Goal: Task Accomplishment & Management: Use online tool/utility

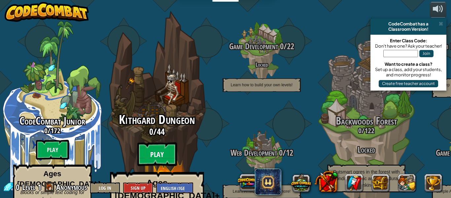
click at [168, 142] on btn "Play" at bounding box center [157, 154] width 40 height 24
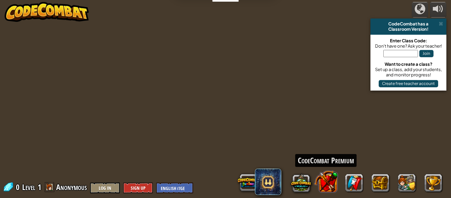
click at [323, 186] on button at bounding box center [325, 181] width 23 height 23
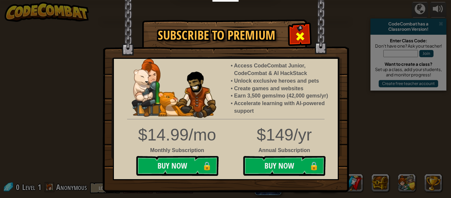
click at [299, 41] on span at bounding box center [300, 36] width 11 height 11
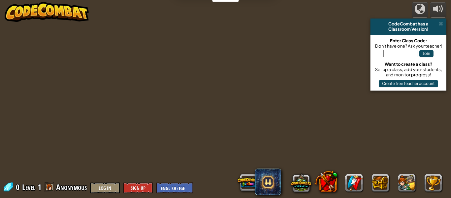
click at [49, 71] on div "powered by CodeCombat has a Classroom Version! Enter Class Code: Don't have one…" at bounding box center [225, 99] width 451 height 198
click at [447, 20] on div "powered by CodeCombat has a Classroom Version! Enter Class Code: Don't have one…" at bounding box center [225, 99] width 451 height 198
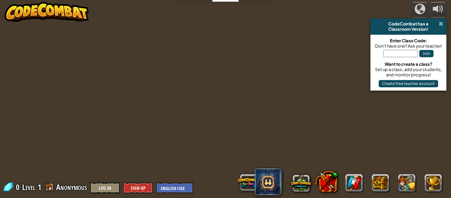
click at [439, 23] on span at bounding box center [440, 23] width 4 height 5
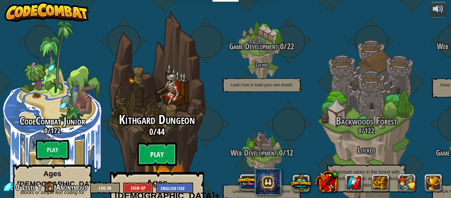
click at [157, 142] on btn "Play" at bounding box center [157, 154] width 40 height 24
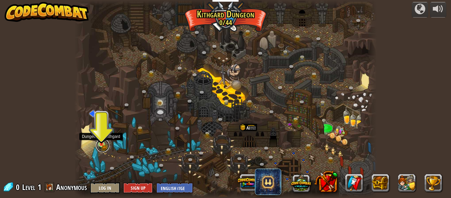
click at [104, 150] on link at bounding box center [102, 145] width 13 height 13
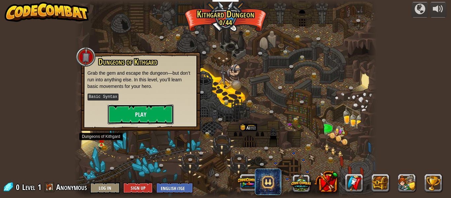
click at [143, 116] on button "Play" at bounding box center [141, 114] width 66 height 20
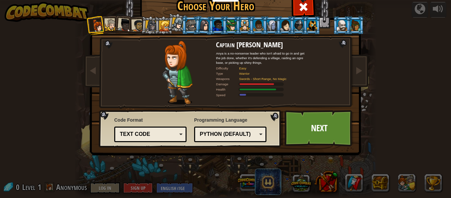
click at [200, 24] on div at bounding box center [204, 24] width 11 height 11
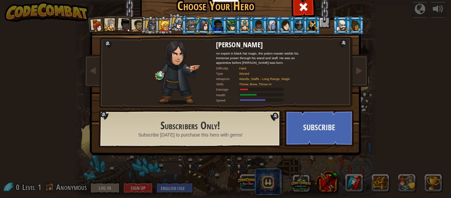
click at [192, 24] on div at bounding box center [191, 25] width 10 height 11
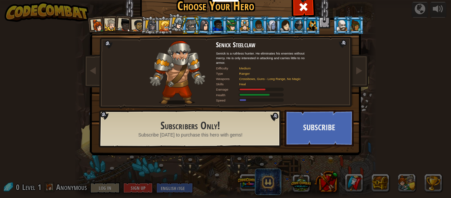
click at [313, 25] on div at bounding box center [312, 25] width 10 height 11
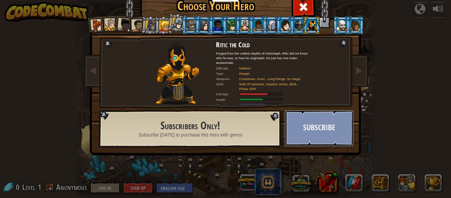
click at [334, 130] on button "Subscribe" at bounding box center [318, 128] width 69 height 36
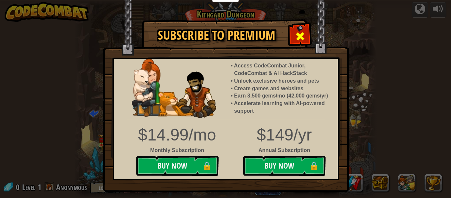
click at [300, 36] on span at bounding box center [300, 36] width 11 height 11
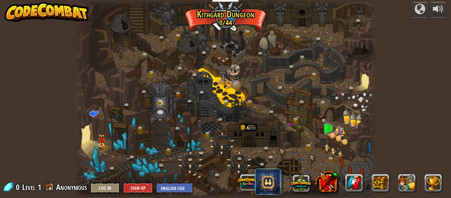
click at [120, 57] on div at bounding box center [225, 99] width 302 height 198
click at [101, 150] on div at bounding box center [225, 99] width 302 height 198
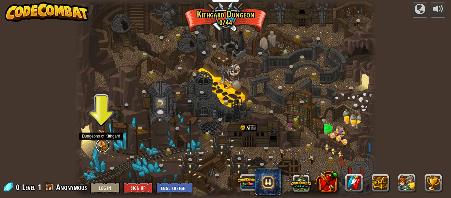
click at [101, 148] on link at bounding box center [102, 145] width 13 height 13
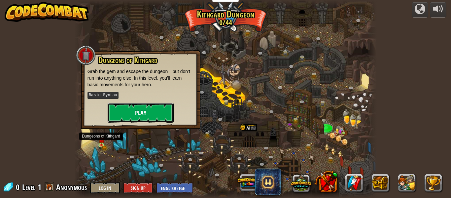
click at [136, 120] on button "Play" at bounding box center [141, 113] width 66 height 20
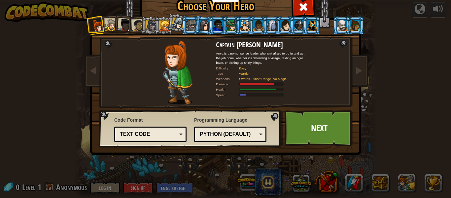
click at [315, 30] on div at bounding box center [312, 25] width 10 height 11
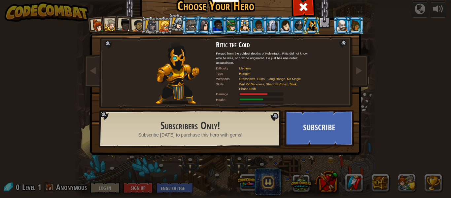
click at [188, 22] on div at bounding box center [191, 25] width 10 height 11
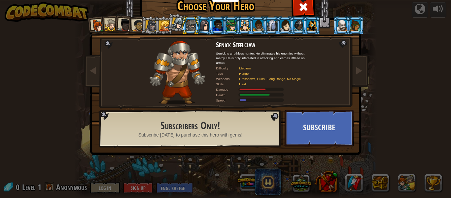
click at [176, 24] on div at bounding box center [178, 23] width 12 height 12
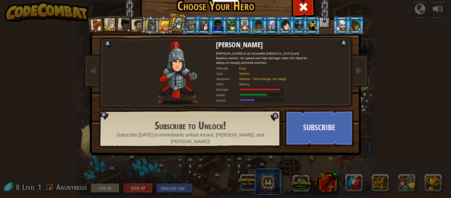
click at [167, 26] on div at bounding box center [164, 25] width 11 height 11
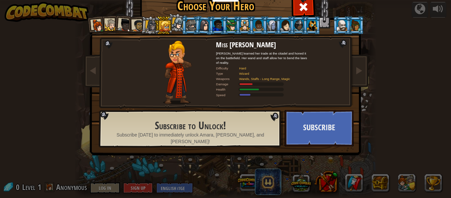
click at [169, 26] on div at bounding box center [164, 25] width 11 height 11
click at [175, 27] on div at bounding box center [178, 23] width 12 height 12
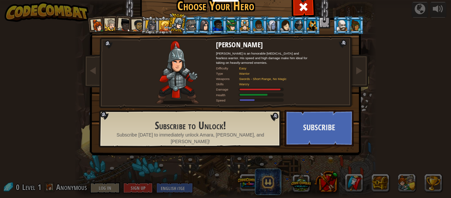
click at [140, 30] on div at bounding box center [138, 25] width 12 height 12
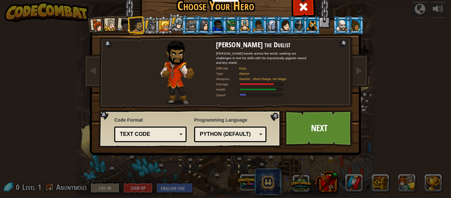
click at [110, 28] on div at bounding box center [111, 25] width 12 height 12
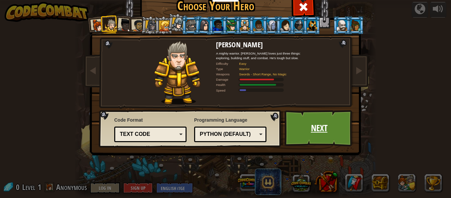
click at [299, 114] on link "Next" at bounding box center [318, 128] width 69 height 36
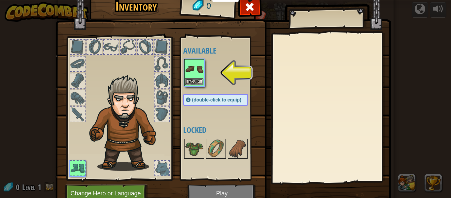
click at [196, 77] on img at bounding box center [194, 69] width 18 height 18
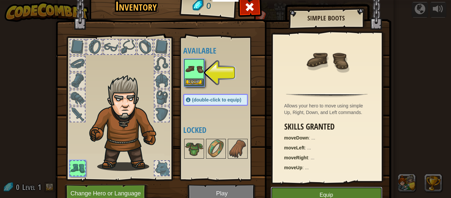
click at [325, 190] on button "Equip" at bounding box center [325, 194] width 111 height 16
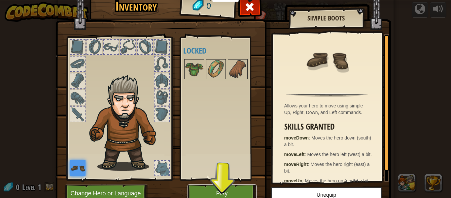
click at [228, 192] on button "Play" at bounding box center [221, 193] width 69 height 18
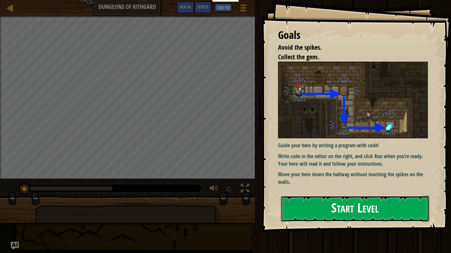
click at [336, 197] on button "Start Level" at bounding box center [355, 209] width 148 height 26
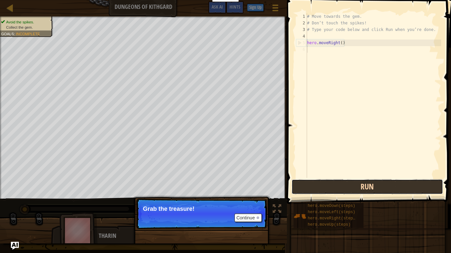
click at [371, 182] on button "Run" at bounding box center [366, 186] width 151 height 15
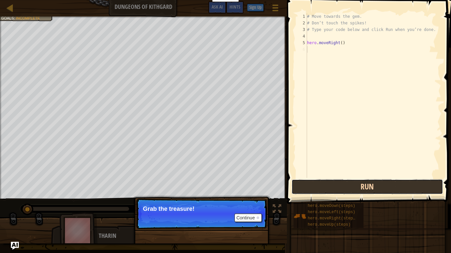
click at [368, 184] on button "Run" at bounding box center [366, 186] width 151 height 15
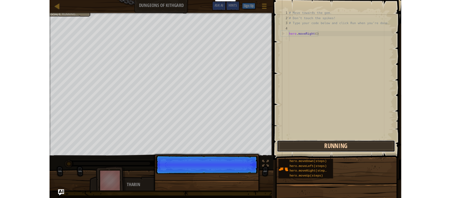
scroll to position [3, 0]
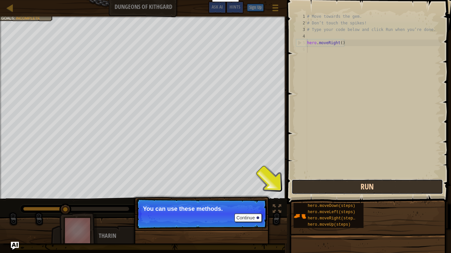
click at [349, 188] on button "Run" at bounding box center [366, 186] width 151 height 15
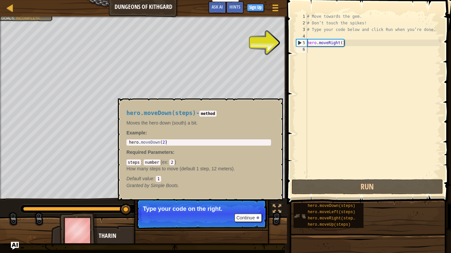
click at [294, 197] on img at bounding box center [299, 216] width 13 height 13
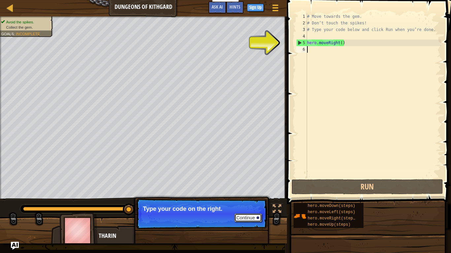
click at [252, 197] on button "Continue" at bounding box center [247, 218] width 27 height 9
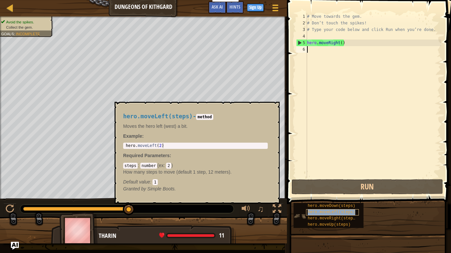
click at [320, 197] on span "hero.moveLeft(steps)" at bounding box center [330, 212] width 47 height 5
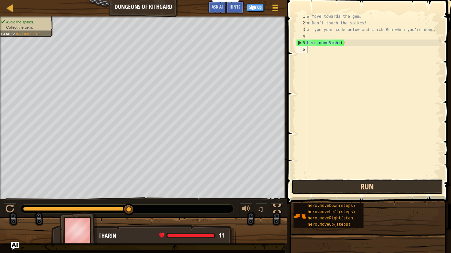
click at [336, 191] on button "Run" at bounding box center [366, 186] width 151 height 15
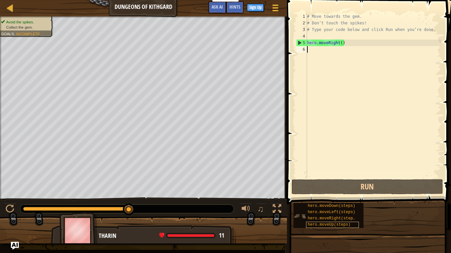
click at [323, 197] on span "hero.moveUp(steps)" at bounding box center [328, 225] width 43 height 5
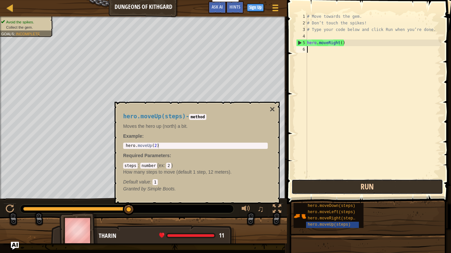
click at [376, 182] on button "Run" at bounding box center [366, 186] width 151 height 15
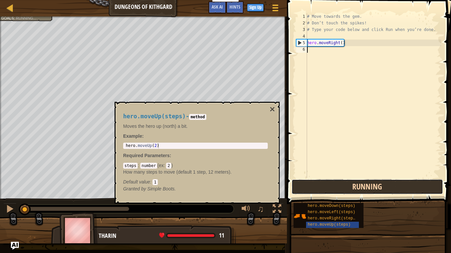
click at [389, 192] on button "Running" at bounding box center [366, 186] width 151 height 15
click at [389, 192] on button "Run" at bounding box center [366, 186] width 151 height 15
